Goal: Information Seeking & Learning: Learn about a topic

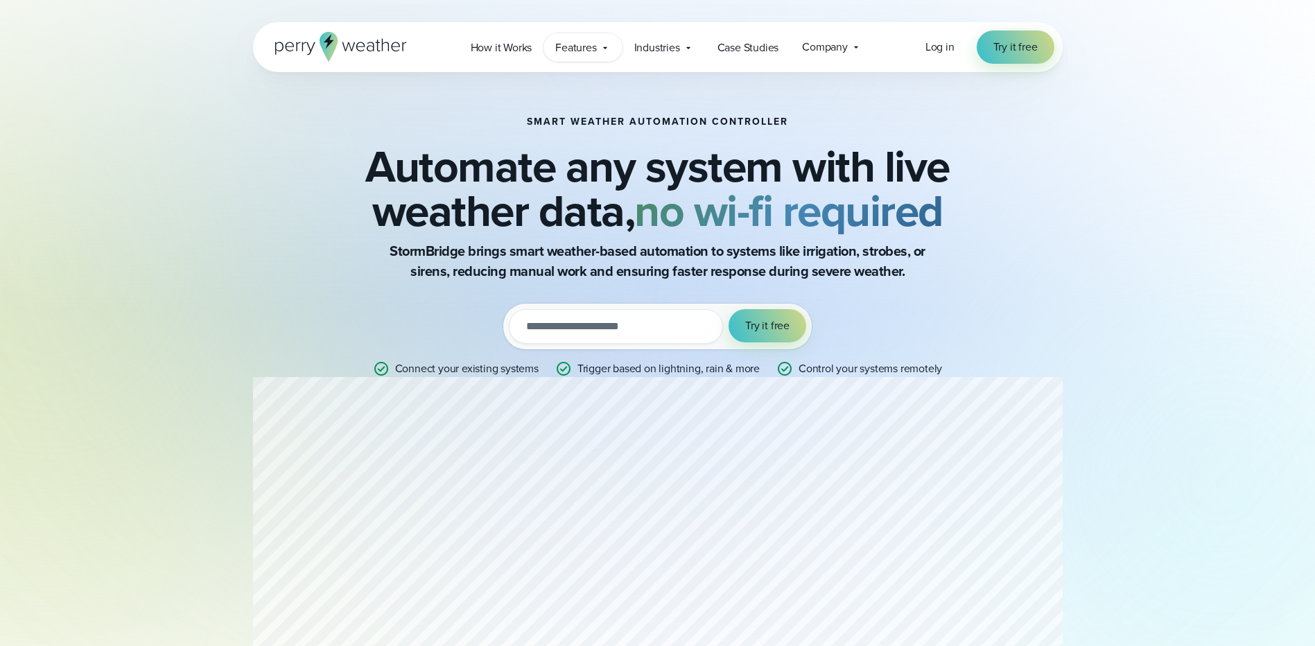
click at [605, 46] on icon at bounding box center [605, 47] width 11 height 11
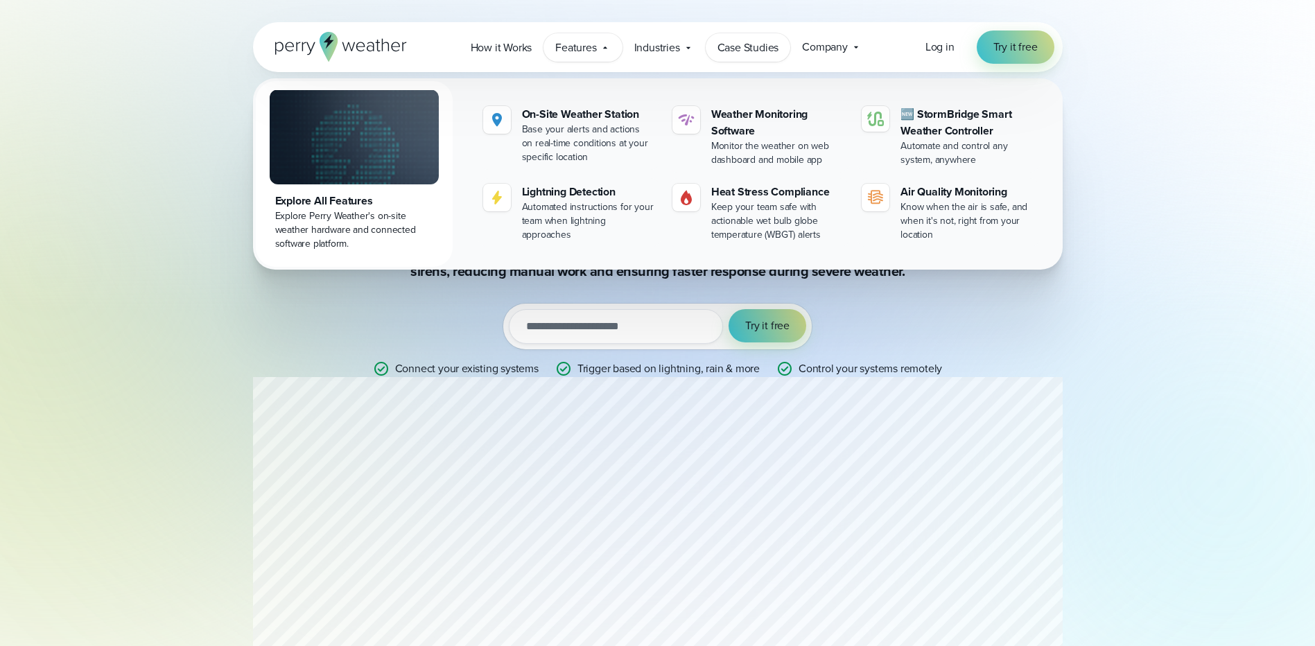
click at [759, 45] on span "Case Studies" at bounding box center [749, 48] width 62 height 17
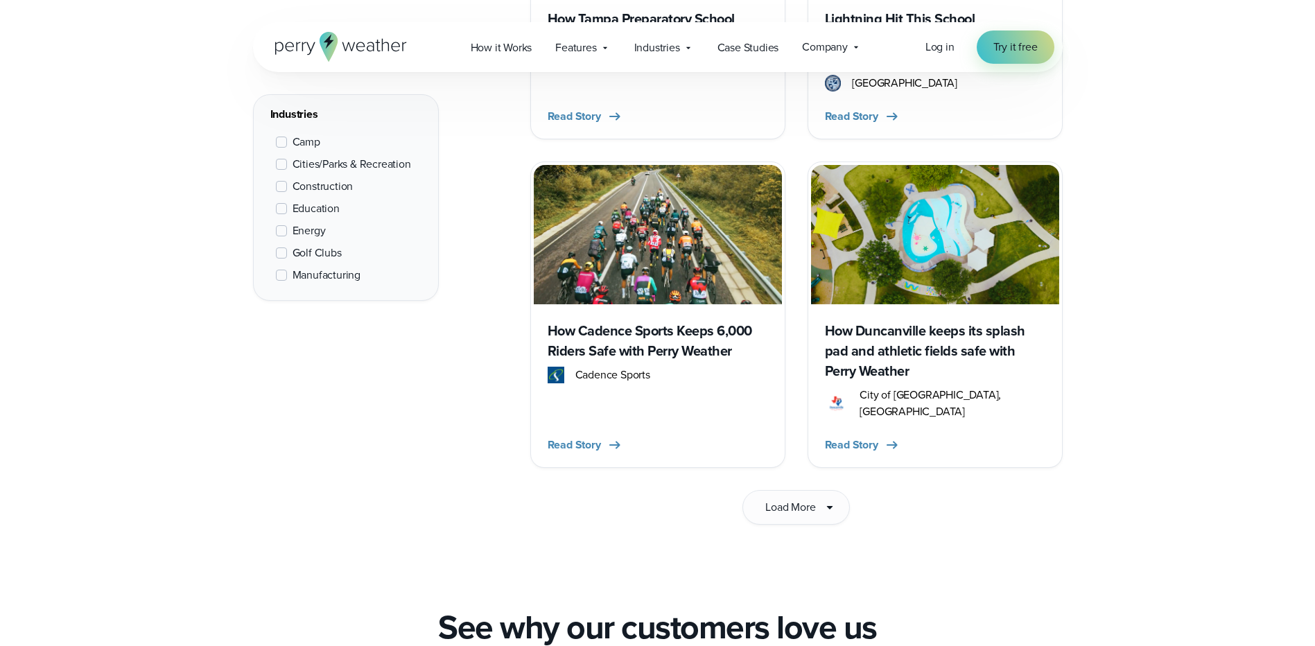
scroll to position [2150, 0]
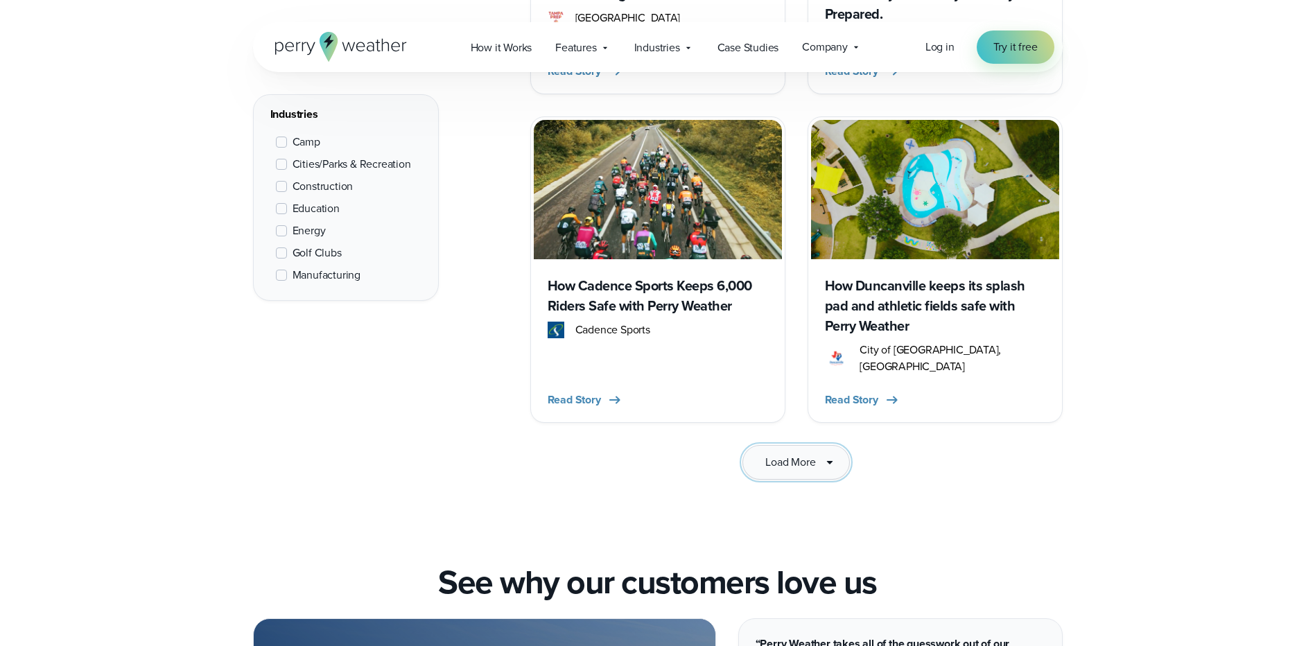
click at [800, 454] on span "Load More" at bounding box center [791, 462] width 50 height 17
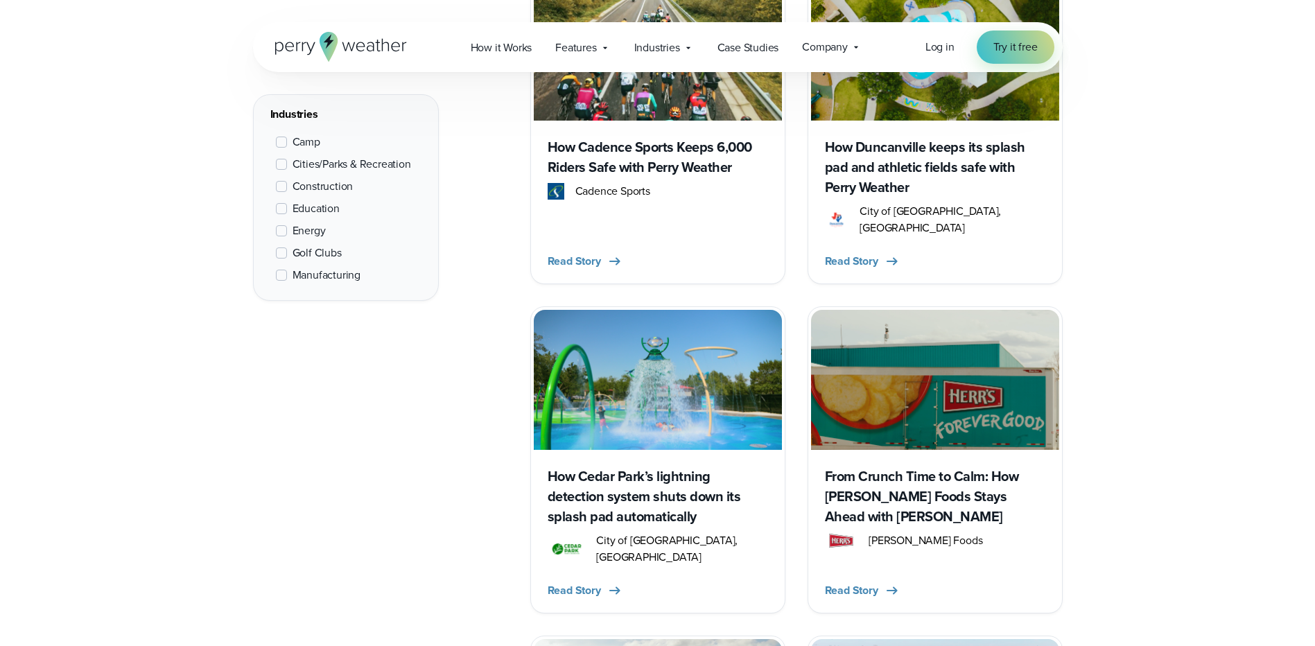
scroll to position [2358, 0]
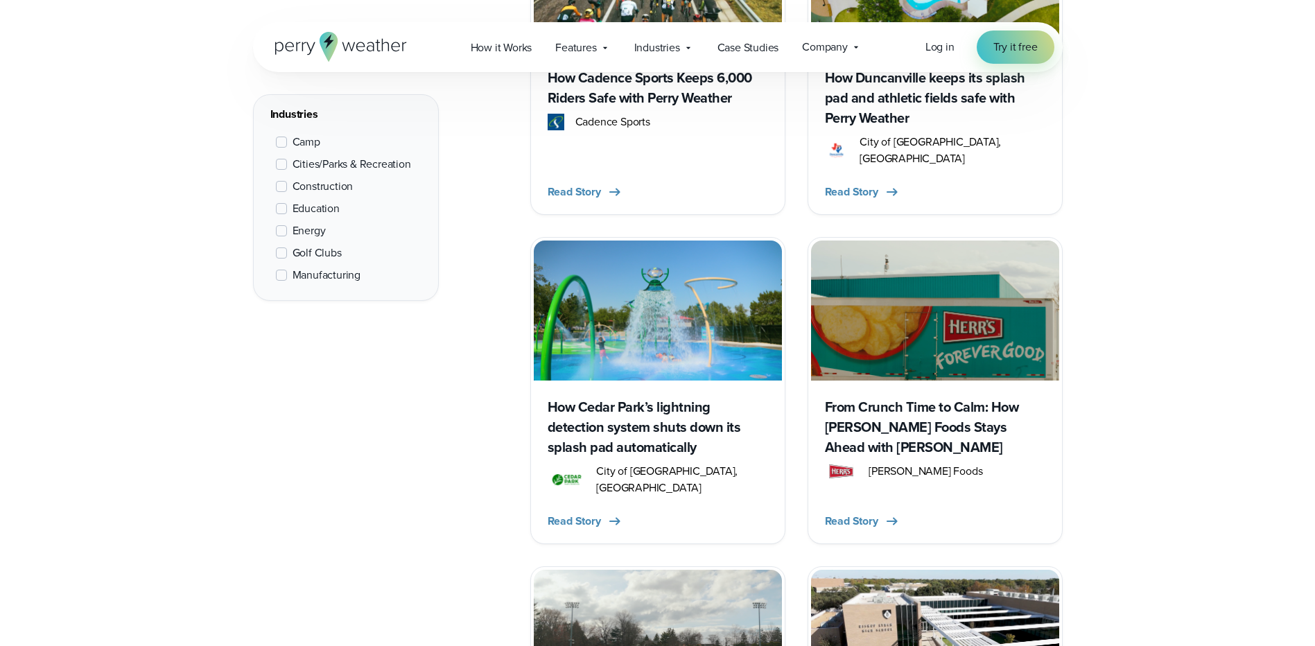
click at [610, 406] on h3 "How Cedar Park’s lightning detection system shuts down its splash pad automatic…" at bounding box center [658, 427] width 221 height 60
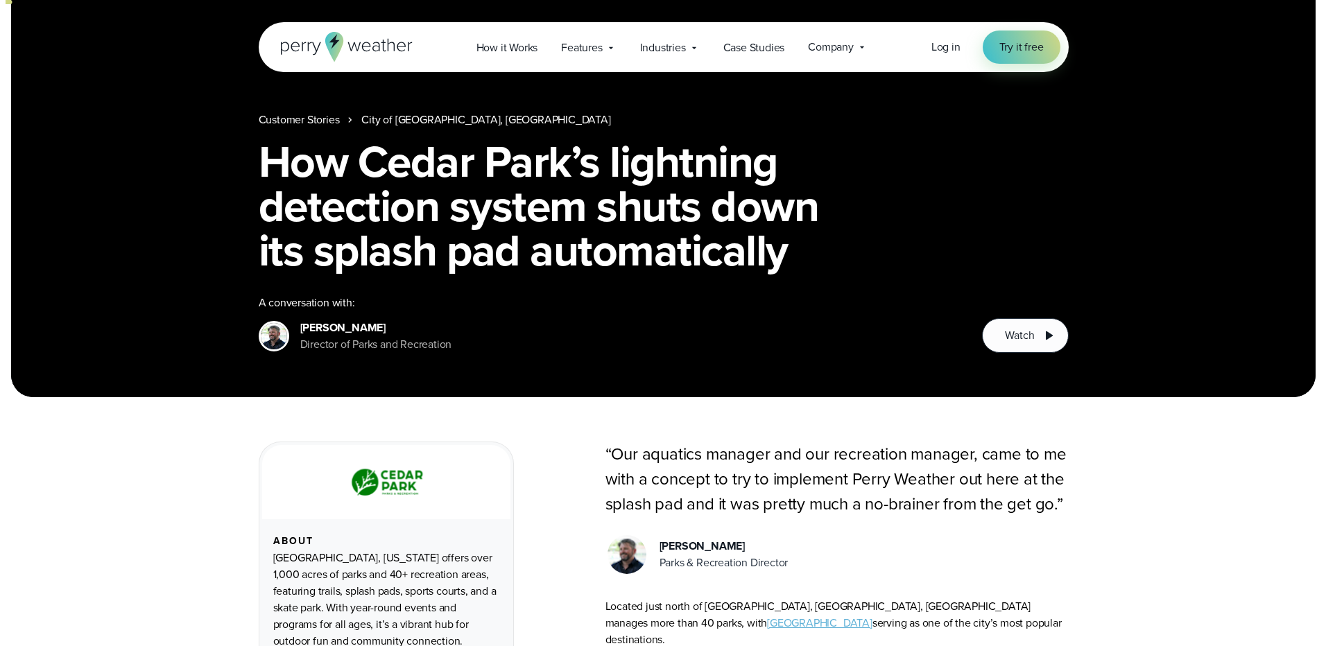
scroll to position [69, 0]
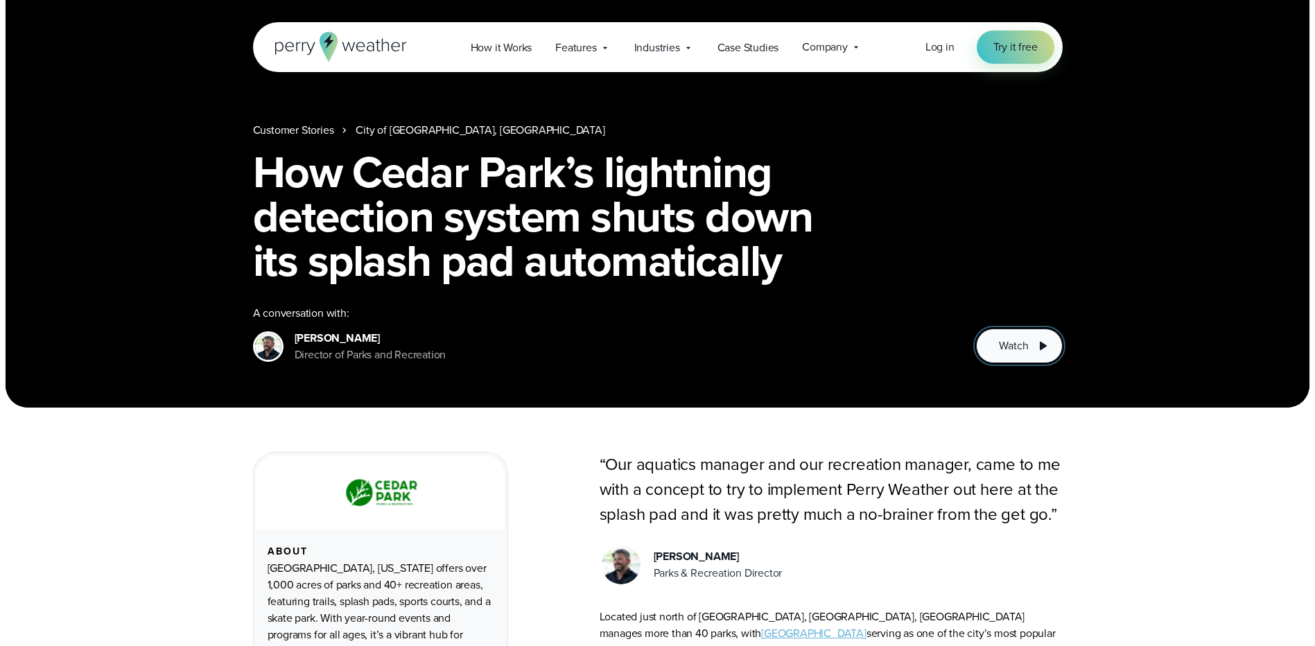
click at [1019, 349] on span "Watch" at bounding box center [1013, 346] width 29 height 17
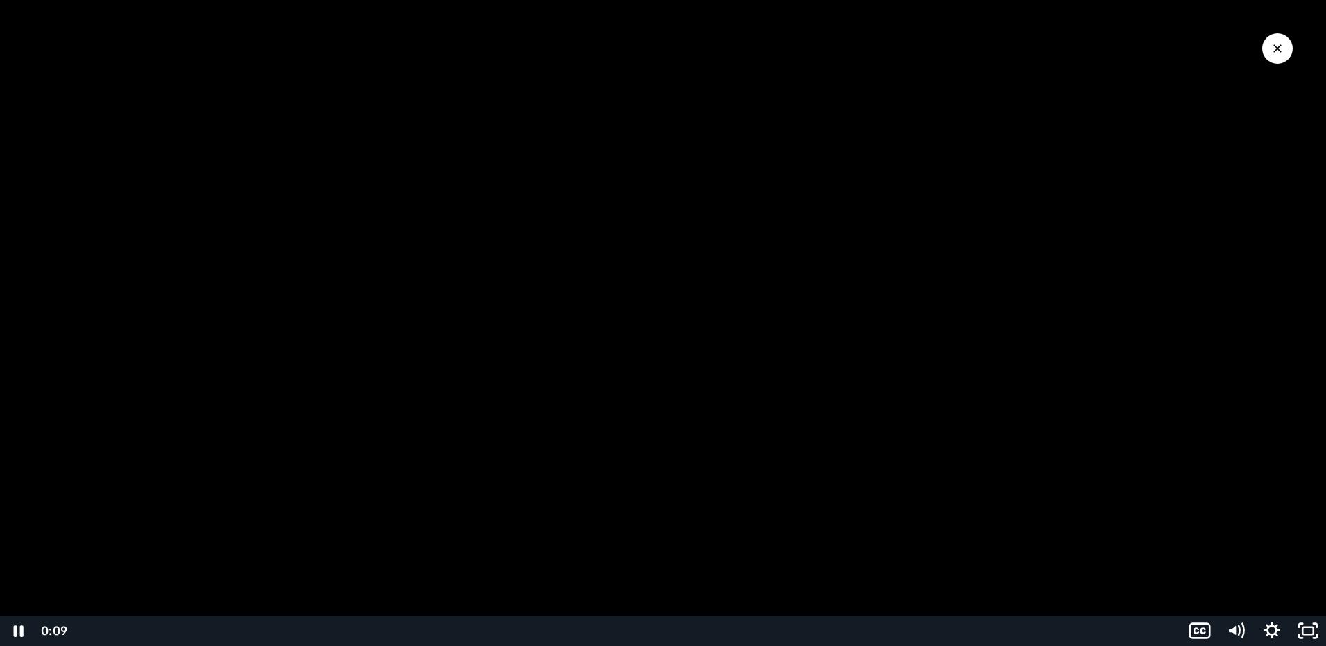
click at [711, 366] on div at bounding box center [663, 323] width 1326 height 646
